Goal: Use online tool/utility: Utilize a website feature to perform a specific function

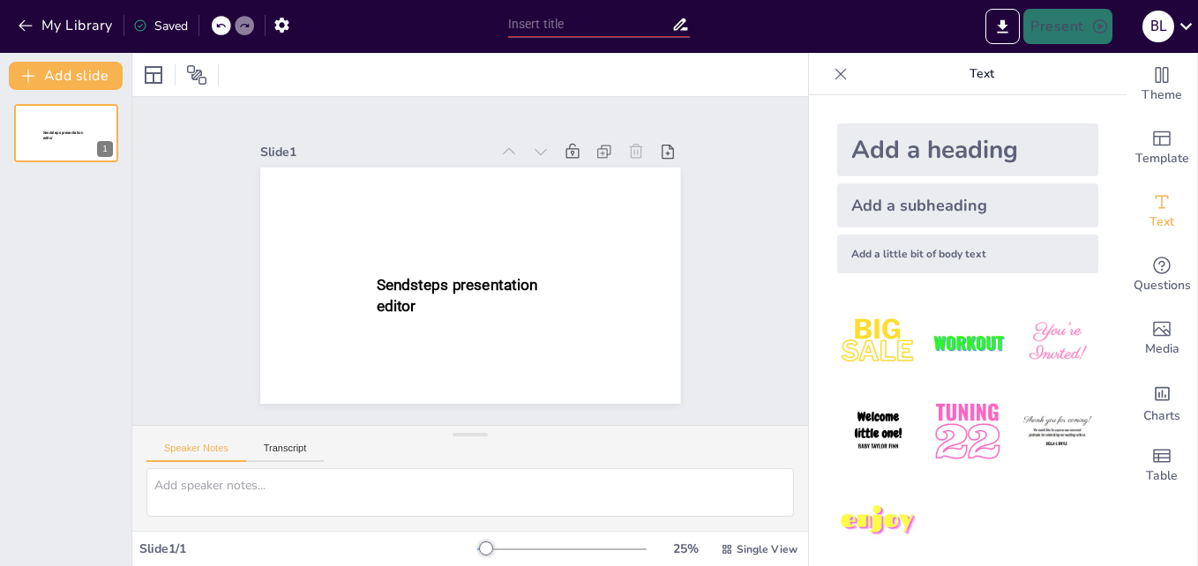
scroll to position [471, 0]
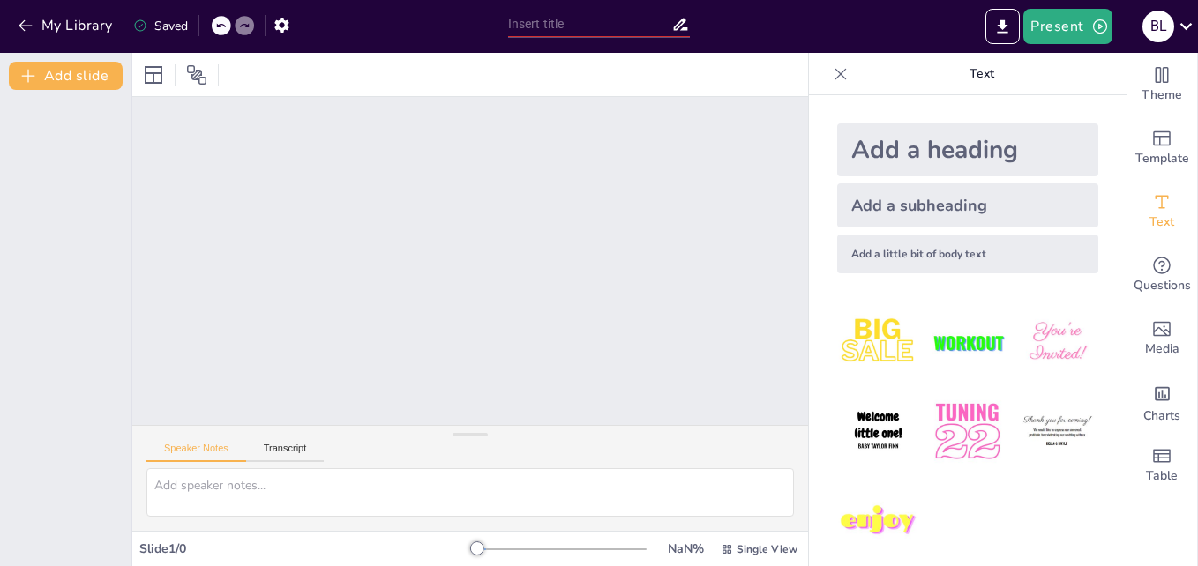
click at [233, 168] on div at bounding box center [470, 261] width 676 height 328
drag, startPoint x: 233, startPoint y: 168, endPoint x: 240, endPoint y: 198, distance: 31.7
click at [243, 180] on div at bounding box center [470, 261] width 676 height 328
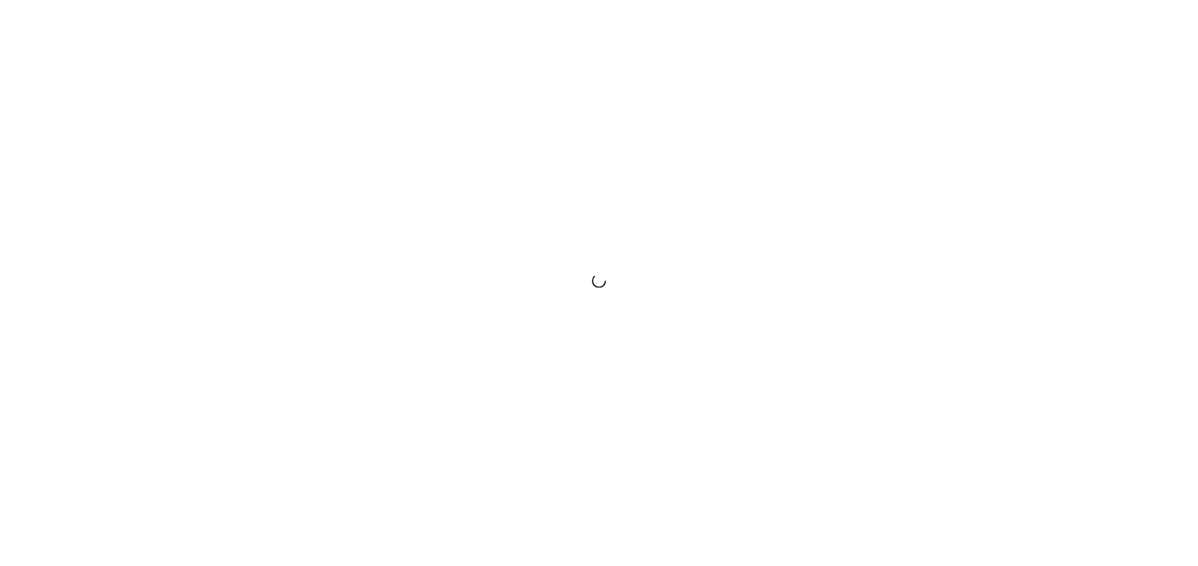
scroll to position [471, 0]
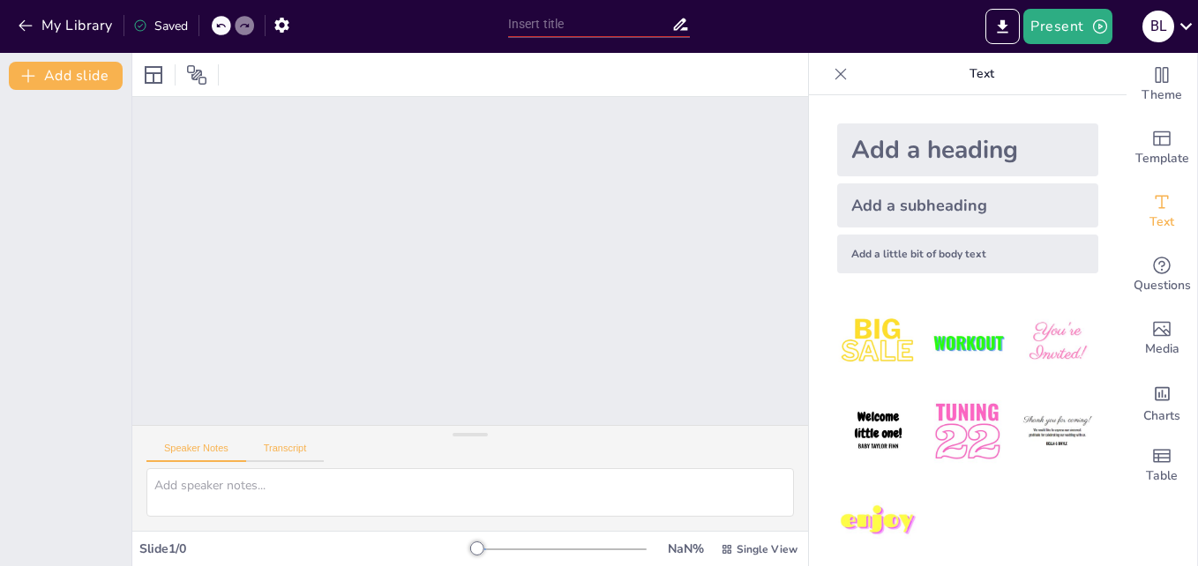
click at [318, 460] on button "Transcript" at bounding box center [285, 452] width 79 height 19
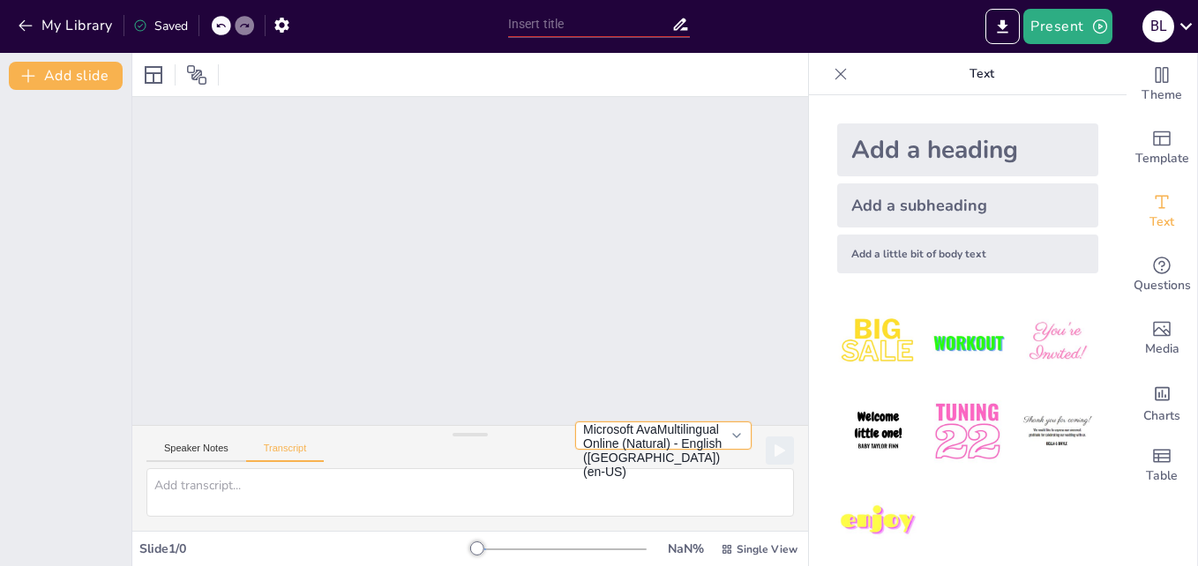
click at [637, 433] on button "Microsoft AvaMultilingual Online (Natural) - English ([GEOGRAPHIC_DATA]) (en-US)" at bounding box center [663, 436] width 176 height 28
